Goal: Navigation & Orientation: Find specific page/section

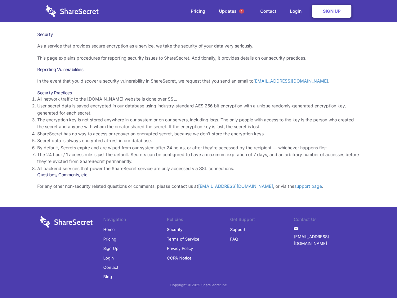
click at [199, 149] on li "By default, Secrets expire and are wiped from our system after 24 hours, or aft…" at bounding box center [198, 147] width 323 height 7
click at [242, 11] on span "1" at bounding box center [241, 11] width 5 height 5
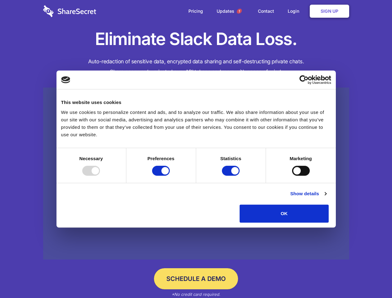
click at [100, 176] on div at bounding box center [91, 171] width 18 height 10
click at [170, 176] on input "Preferences" at bounding box center [161, 171] width 18 height 10
checkbox input "false"
click at [232, 176] on input "Statistics" at bounding box center [231, 171] width 18 height 10
checkbox input "false"
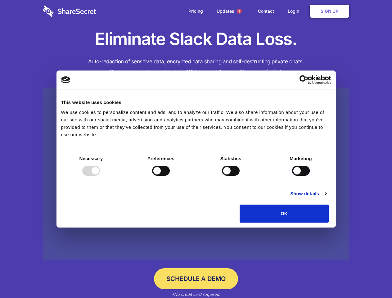
click at [292, 176] on input "Marketing" at bounding box center [301, 171] width 18 height 10
checkbox input "true"
click at [326, 197] on link "Show details" at bounding box center [308, 193] width 36 height 7
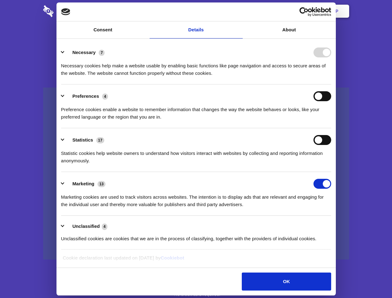
click at [331, 84] on li "Necessary 7 Necessary cookies help make a website usable by enabling basic func…" at bounding box center [196, 63] width 270 height 44
